Goal: Task Accomplishment & Management: Manage account settings

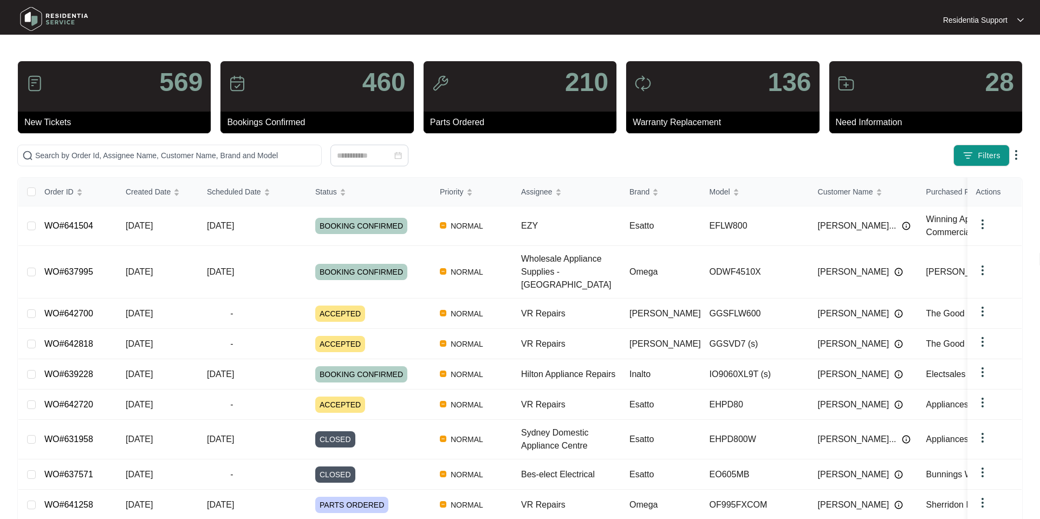
click at [1011, 23] on div "Residentia Support" at bounding box center [978, 20] width 70 height 11
click at [962, 40] on li "Settings" at bounding box center [981, 39] width 80 height 18
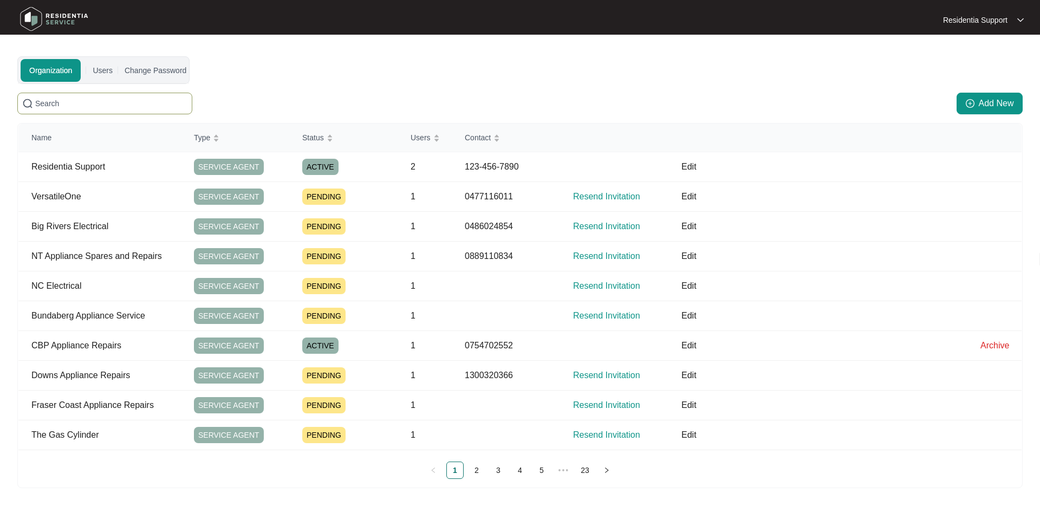
click at [74, 101] on input "text" at bounding box center [111, 103] width 152 height 12
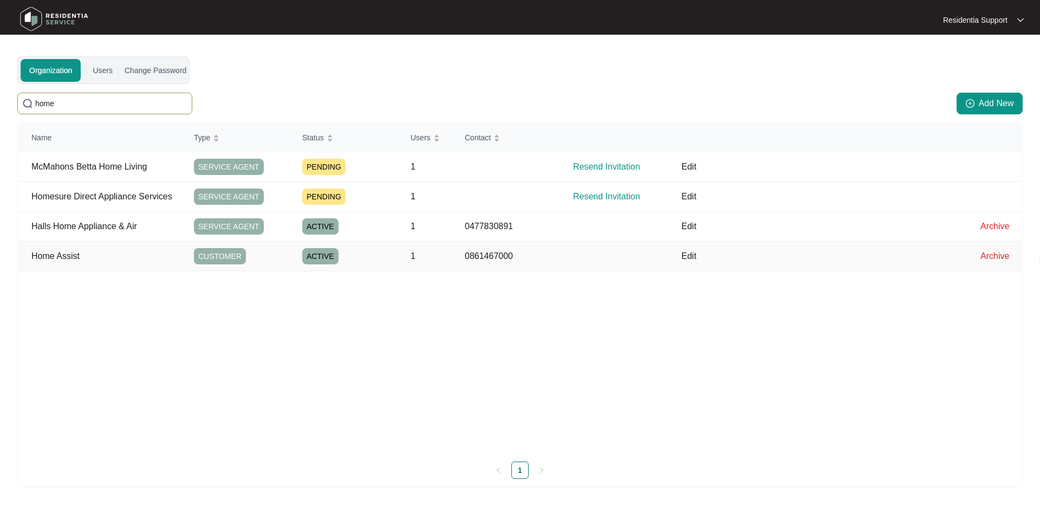
type input "home"
click at [697, 256] on p "Edit" at bounding box center [824, 256] width 286 height 13
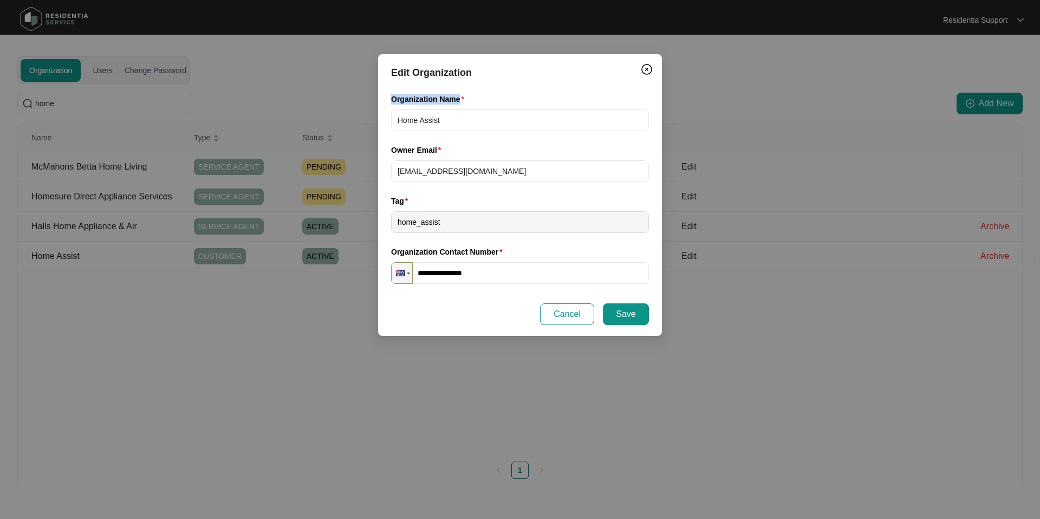
drag, startPoint x: 388, startPoint y: 95, endPoint x: 480, endPoint y: 96, distance: 92.0
click at [480, 96] on div "Organization Name Home Assist" at bounding box center [520, 118] width 266 height 51
click at [523, 93] on div "Organization Name" at bounding box center [520, 101] width 258 height 16
drag, startPoint x: 397, startPoint y: 169, endPoint x: 537, endPoint y: 175, distance: 139.8
click at [537, 175] on input "[EMAIL_ADDRESS][DOMAIN_NAME]" at bounding box center [520, 171] width 258 height 22
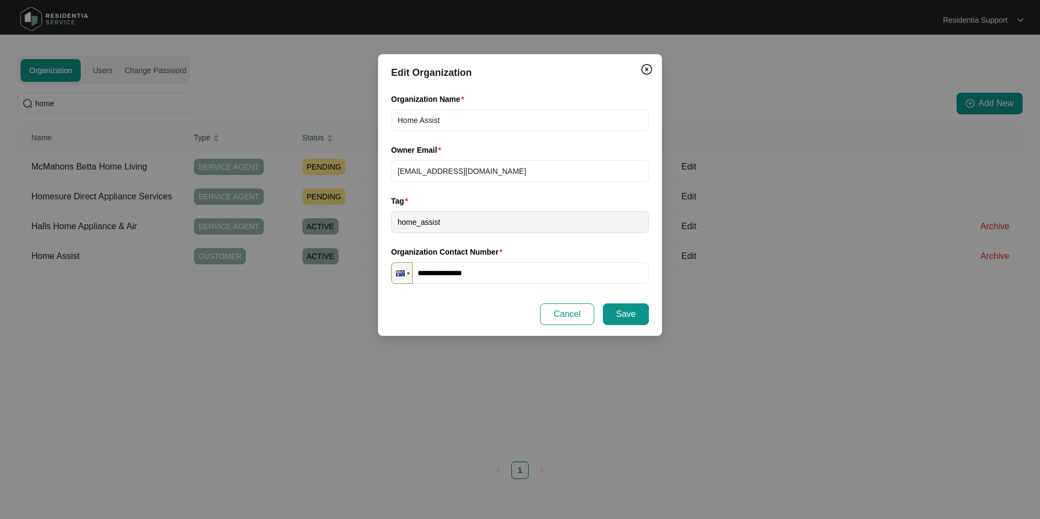
click at [514, 144] on div "Owner Email" at bounding box center [520, 152] width 258 height 16
click at [650, 69] on img "Close" at bounding box center [646, 69] width 13 height 13
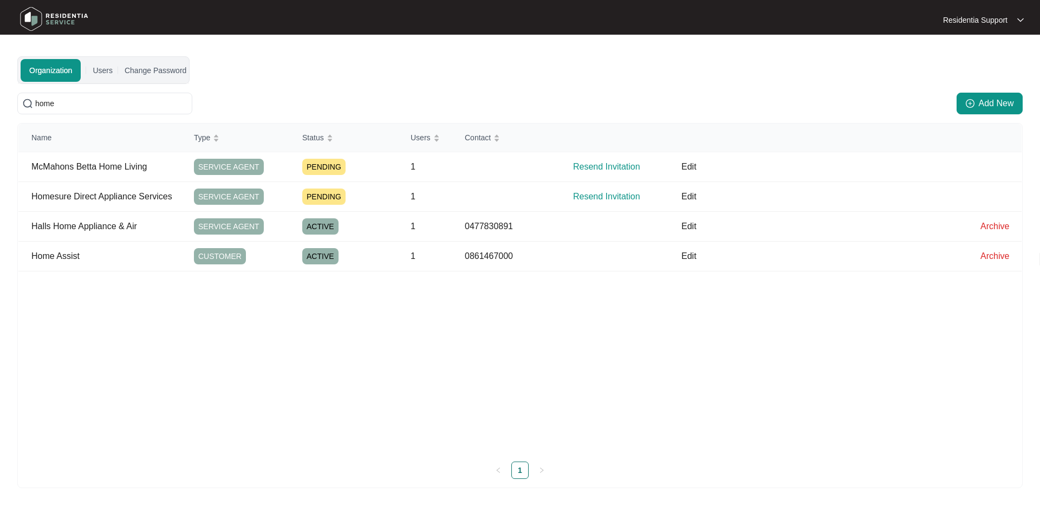
click at [515, 75] on div "Organization Users Change Password home Add New Name Type Status Users Contact …" at bounding box center [519, 272] width 1005 height 432
click at [686, 258] on p "Edit" at bounding box center [824, 256] width 286 height 13
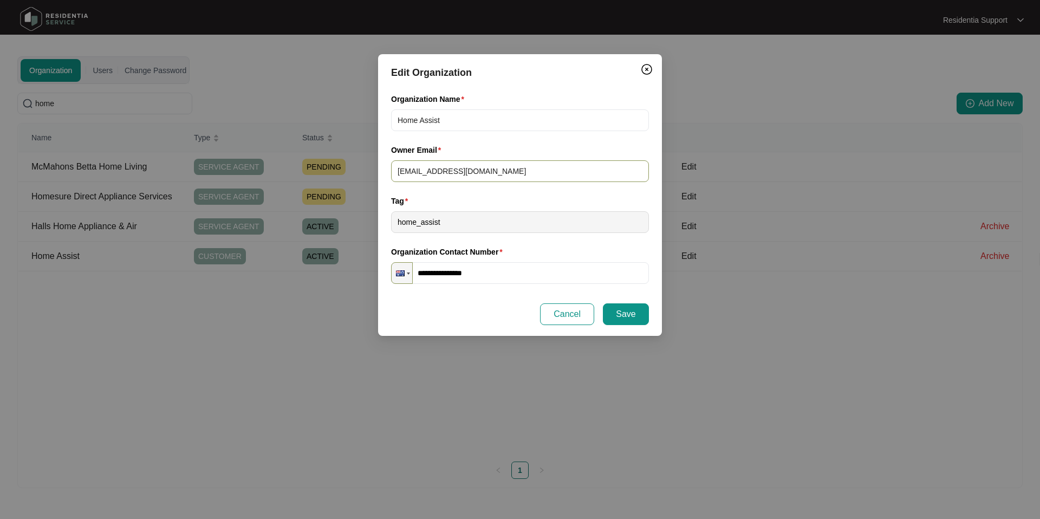
drag, startPoint x: 396, startPoint y: 172, endPoint x: 522, endPoint y: 172, distance: 126.7
click at [522, 172] on input "[EMAIL_ADDRESS][DOMAIN_NAME]" at bounding box center [520, 171] width 258 height 22
click at [613, 201] on div "Tag" at bounding box center [520, 203] width 258 height 16
drag, startPoint x: 513, startPoint y: 175, endPoint x: 385, endPoint y: 175, distance: 127.2
click at [385, 175] on div "**********" at bounding box center [520, 195] width 284 height 282
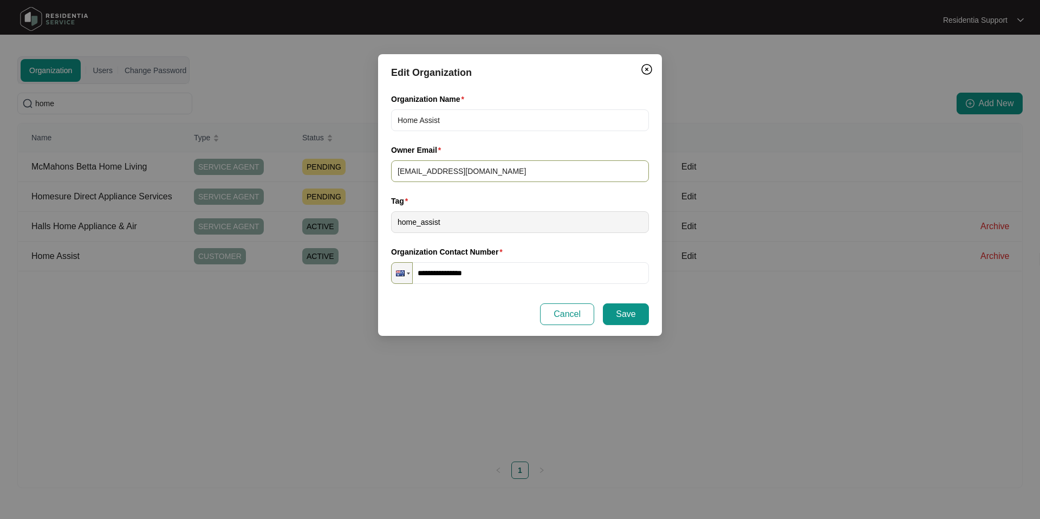
click at [519, 164] on input "[EMAIL_ADDRESS][DOMAIN_NAME]" at bounding box center [520, 171] width 258 height 22
drag, startPoint x: 519, startPoint y: 169, endPoint x: 391, endPoint y: 174, distance: 127.9
click at [391, 174] on input "[EMAIL_ADDRESS][DOMAIN_NAME]" at bounding box center [520, 171] width 258 height 22
click at [512, 163] on input "[EMAIL_ADDRESS][DOMAIN_NAME]" at bounding box center [520, 171] width 258 height 22
drag, startPoint x: 513, startPoint y: 171, endPoint x: 372, endPoint y: 171, distance: 140.8
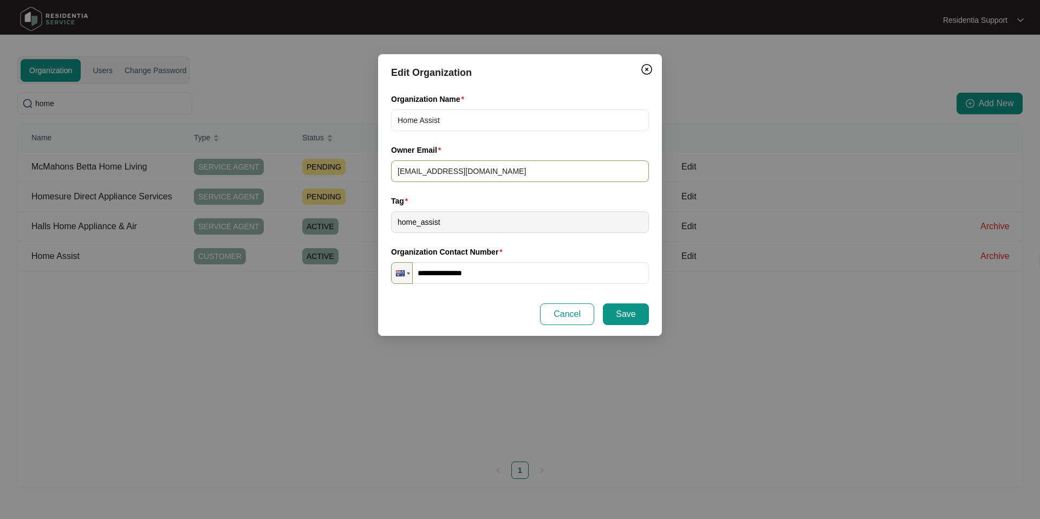
click at [372, 171] on div "**********" at bounding box center [520, 259] width 1040 height 519
click at [573, 316] on span "Cancel" at bounding box center [566, 314] width 27 height 13
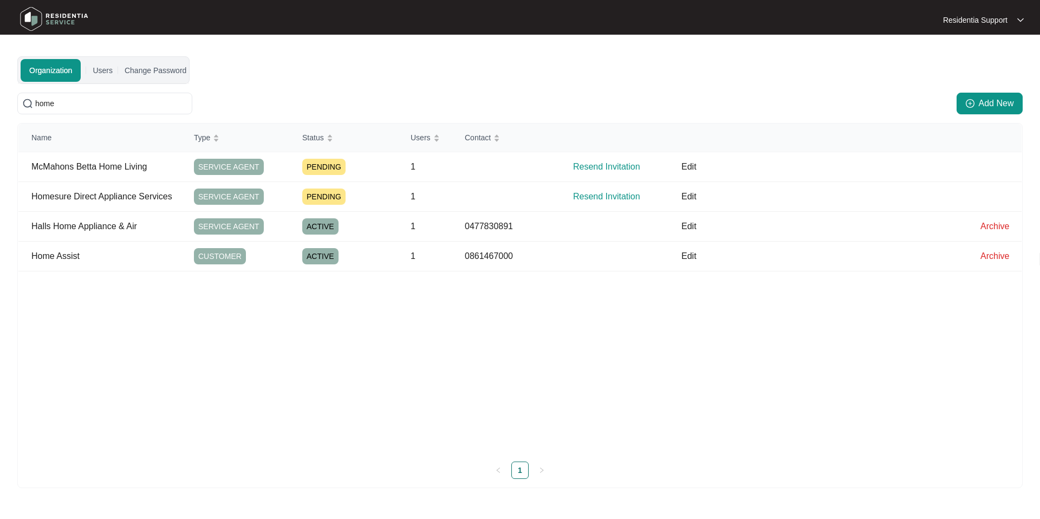
click at [482, 324] on div "Name Type Status Users Contact [PERSON_NAME] Betta Home Living SERVICE AGENT PE…" at bounding box center [519, 287] width 1003 height 329
